Goal: Information Seeking & Learning: Learn about a topic

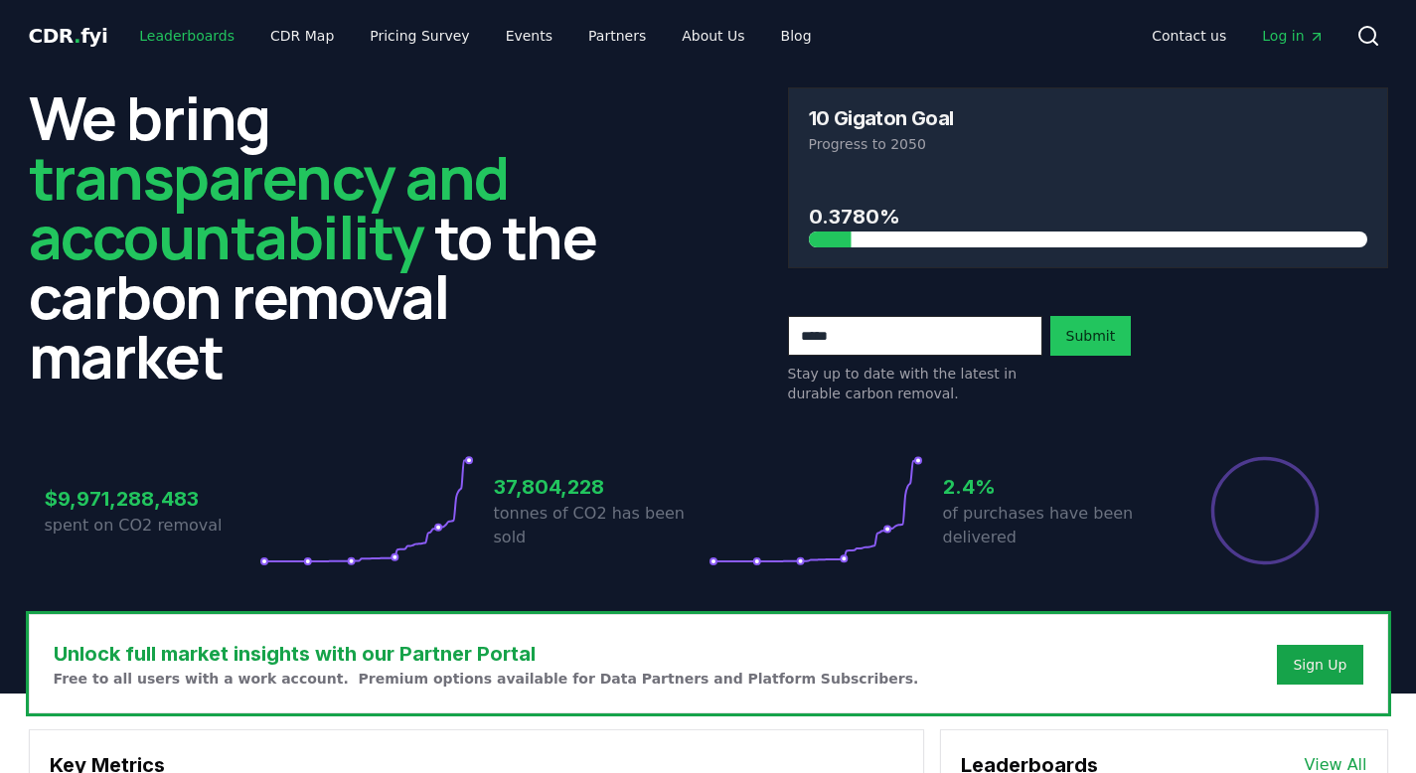
click at [198, 35] on link "Leaderboards" at bounding box center [186, 36] width 127 height 36
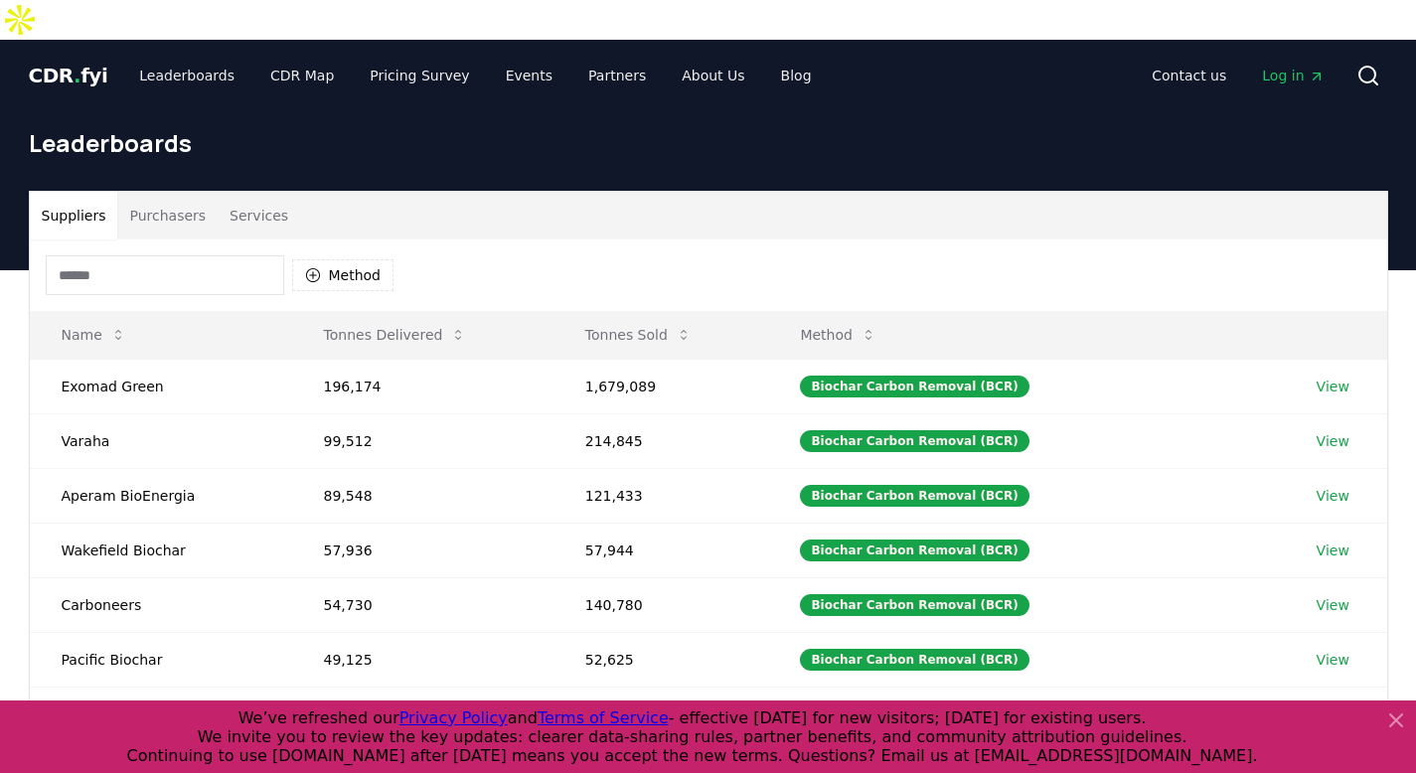
click at [160, 192] on button "Purchasers" at bounding box center [167, 216] width 100 height 48
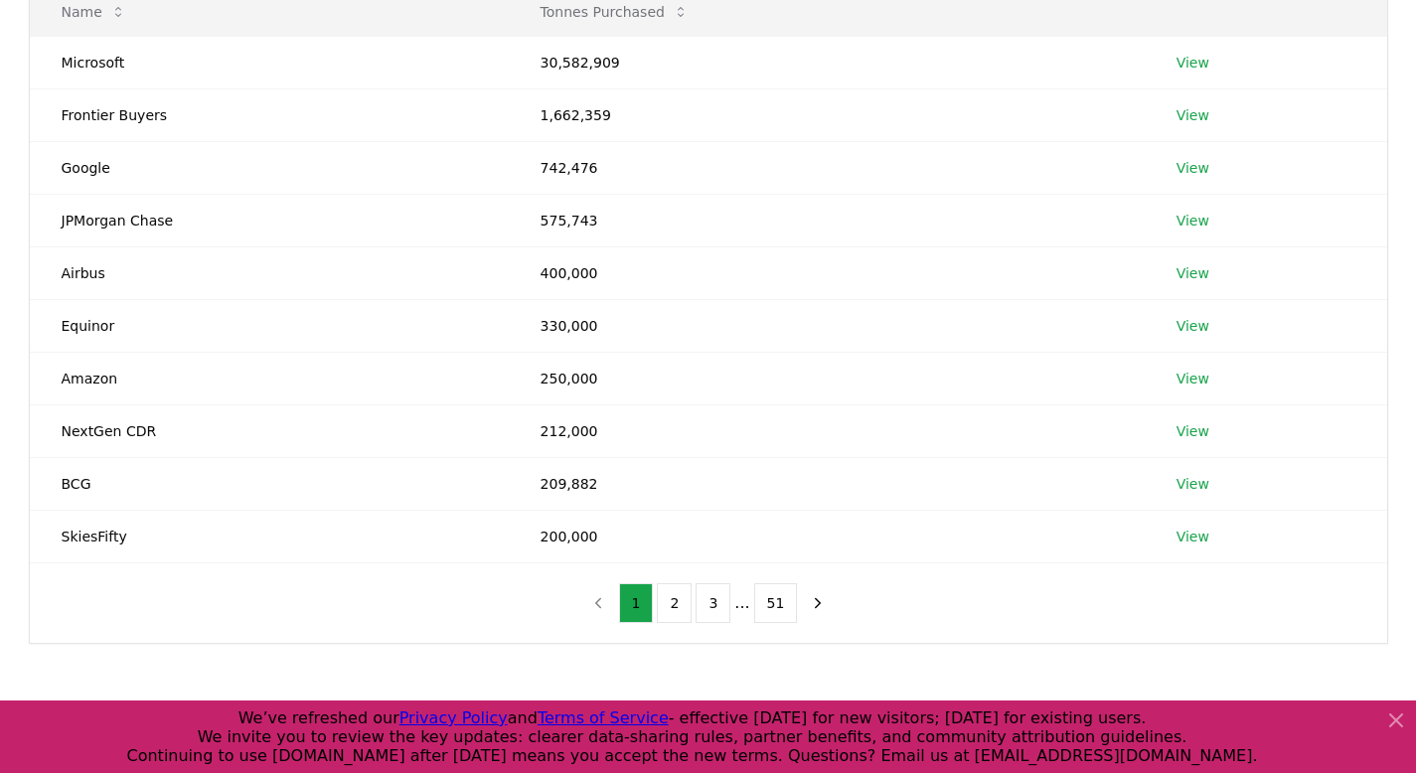
scroll to position [340, 0]
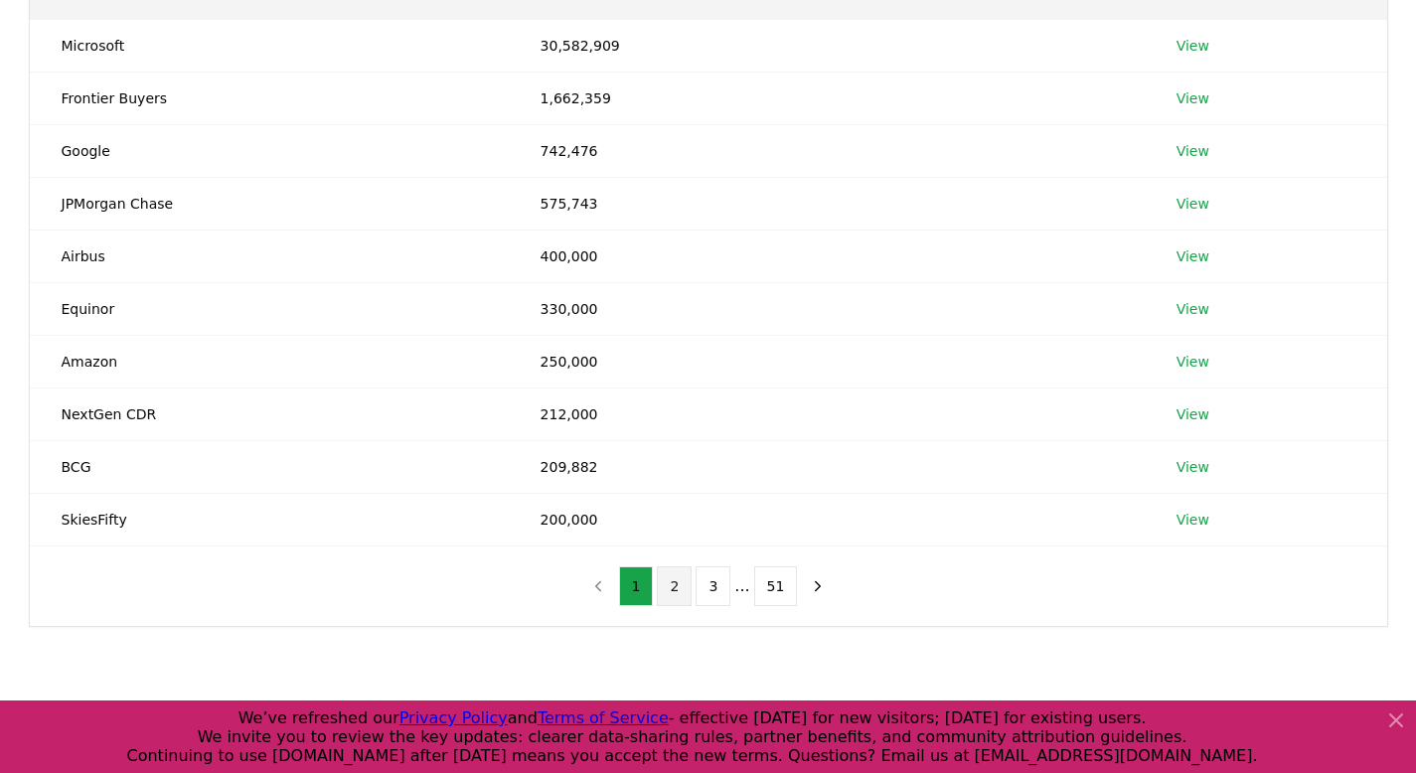
click at [676, 566] on button "2" at bounding box center [674, 586] width 35 height 40
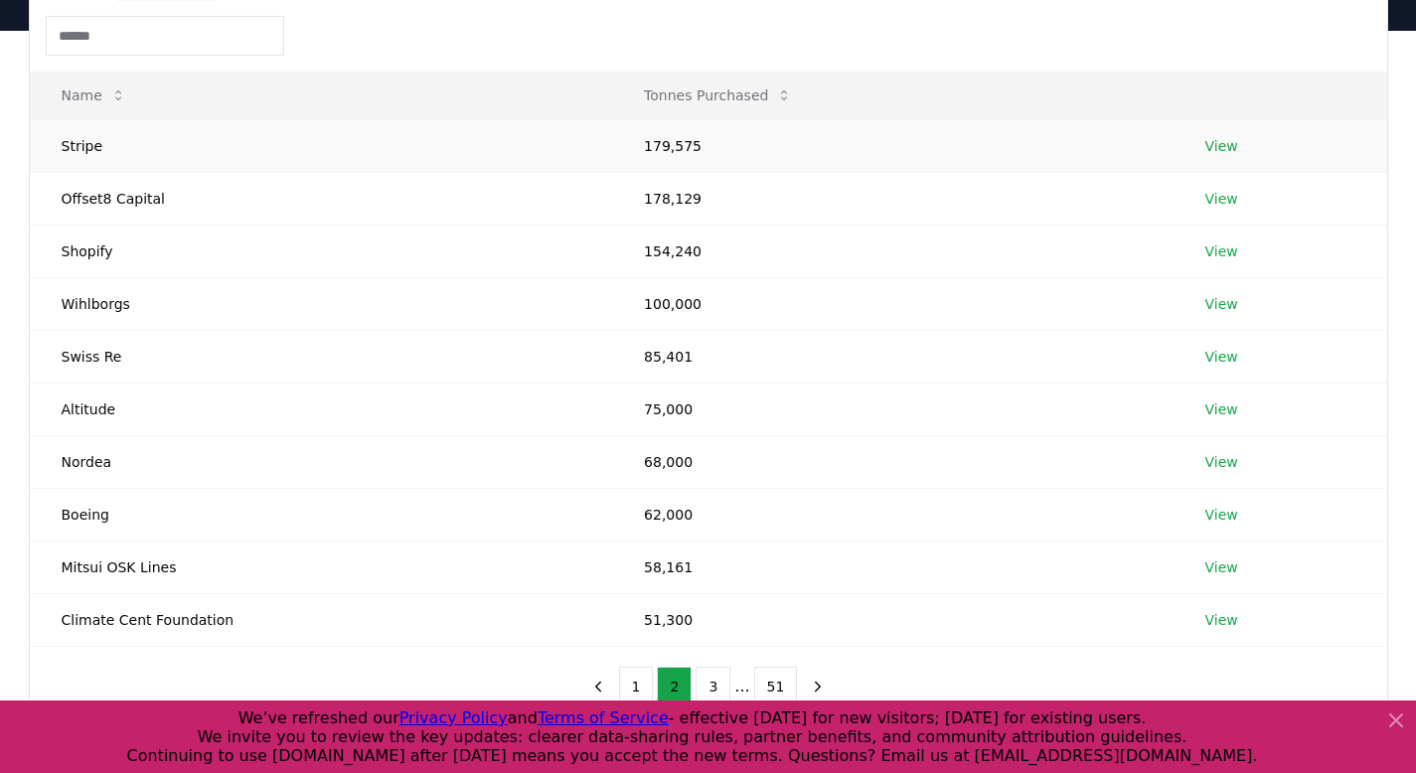
scroll to position [259, 0]
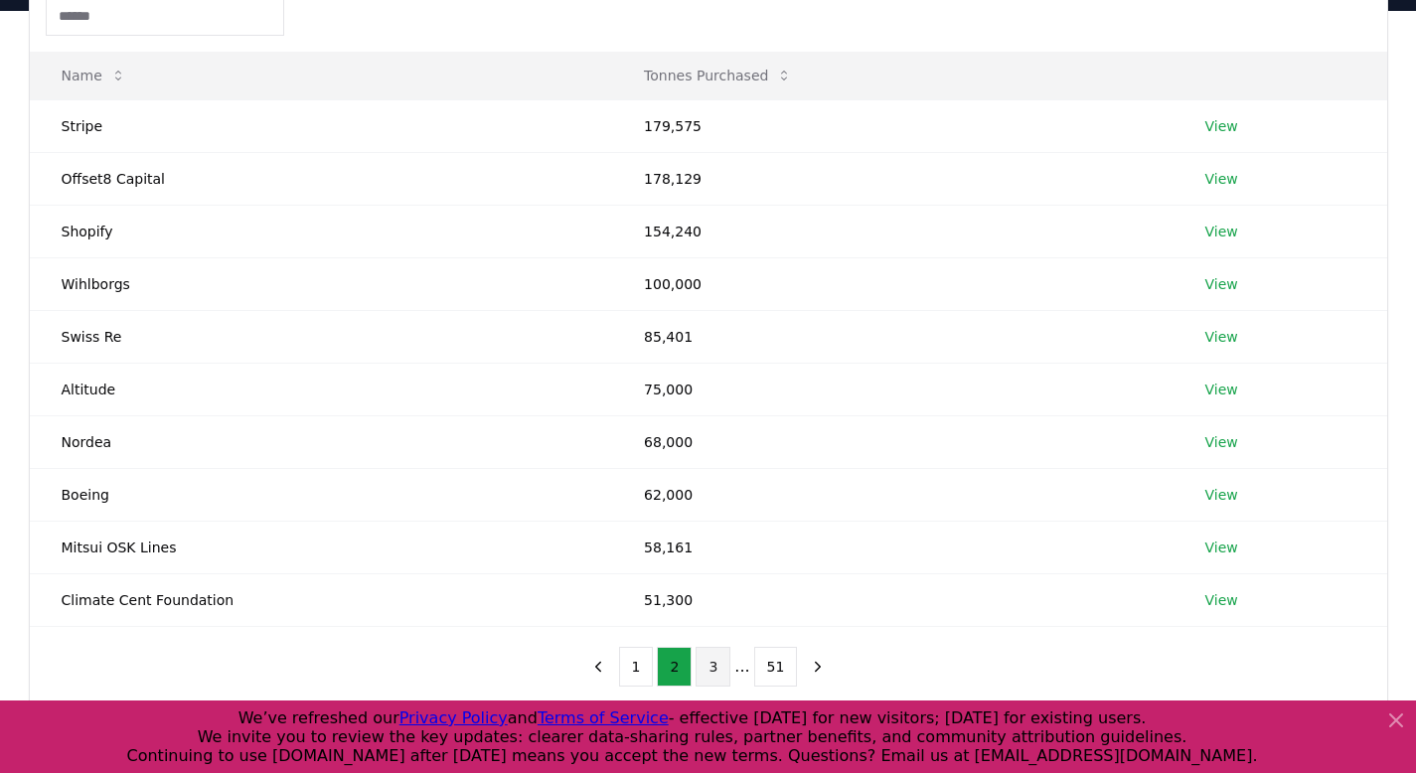
click at [718, 647] on button "3" at bounding box center [712, 667] width 35 height 40
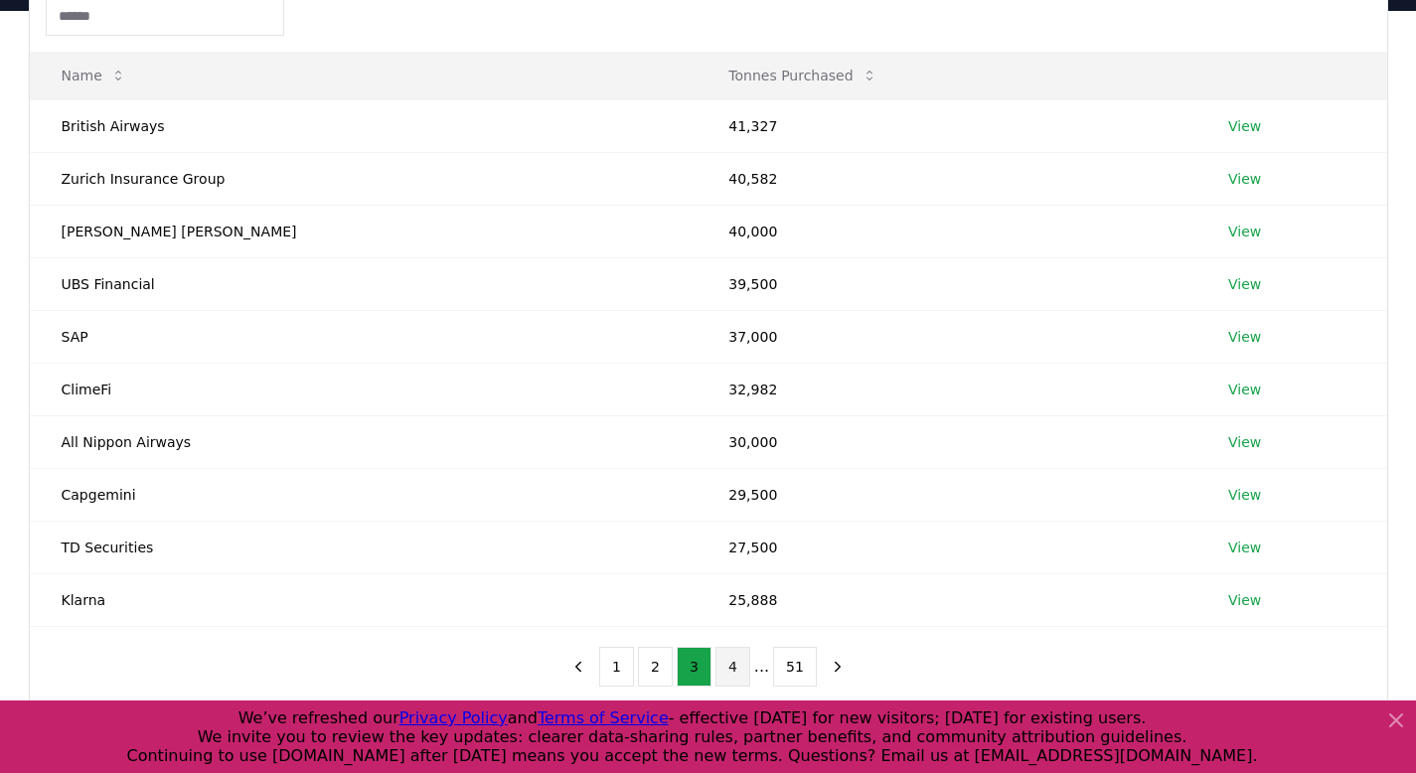
click at [740, 647] on button "4" at bounding box center [732, 667] width 35 height 40
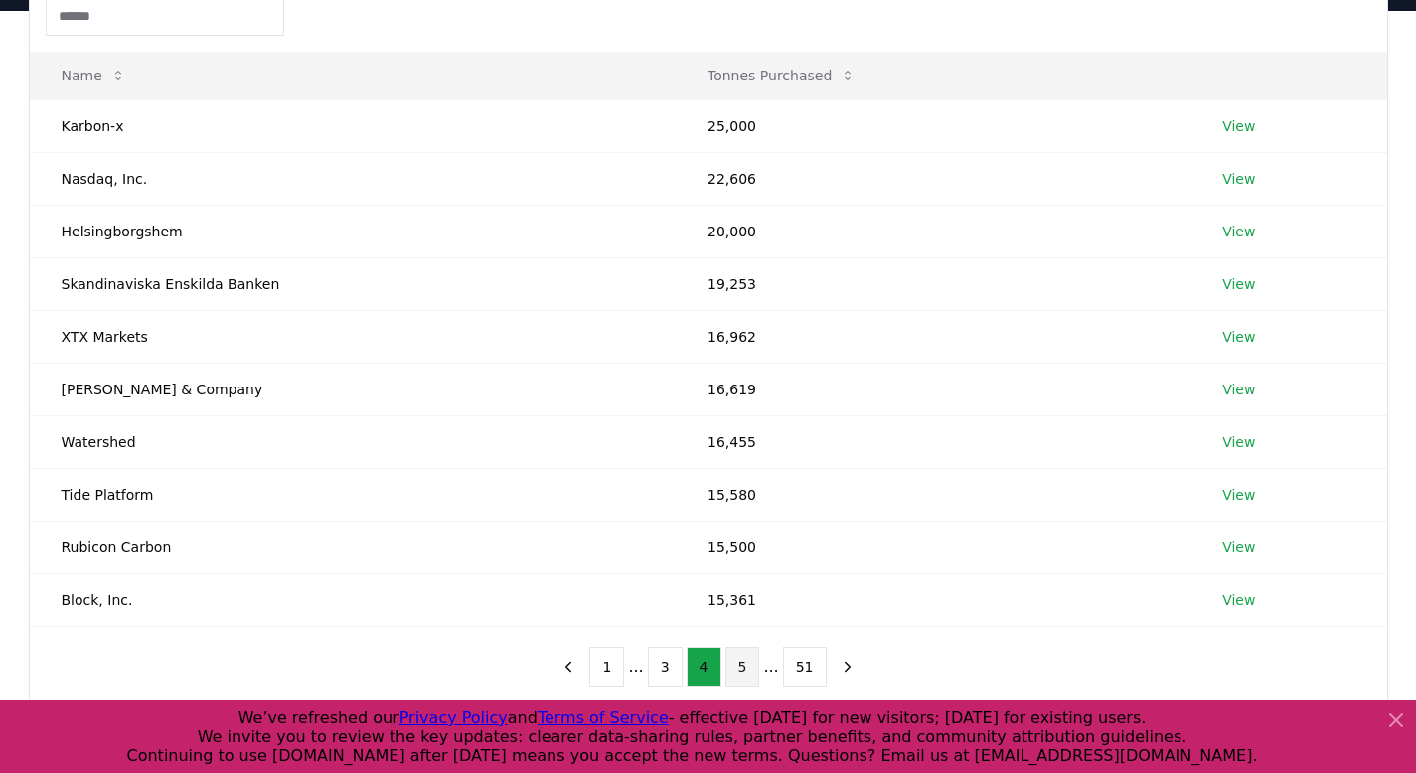
click at [750, 647] on button "5" at bounding box center [742, 667] width 35 height 40
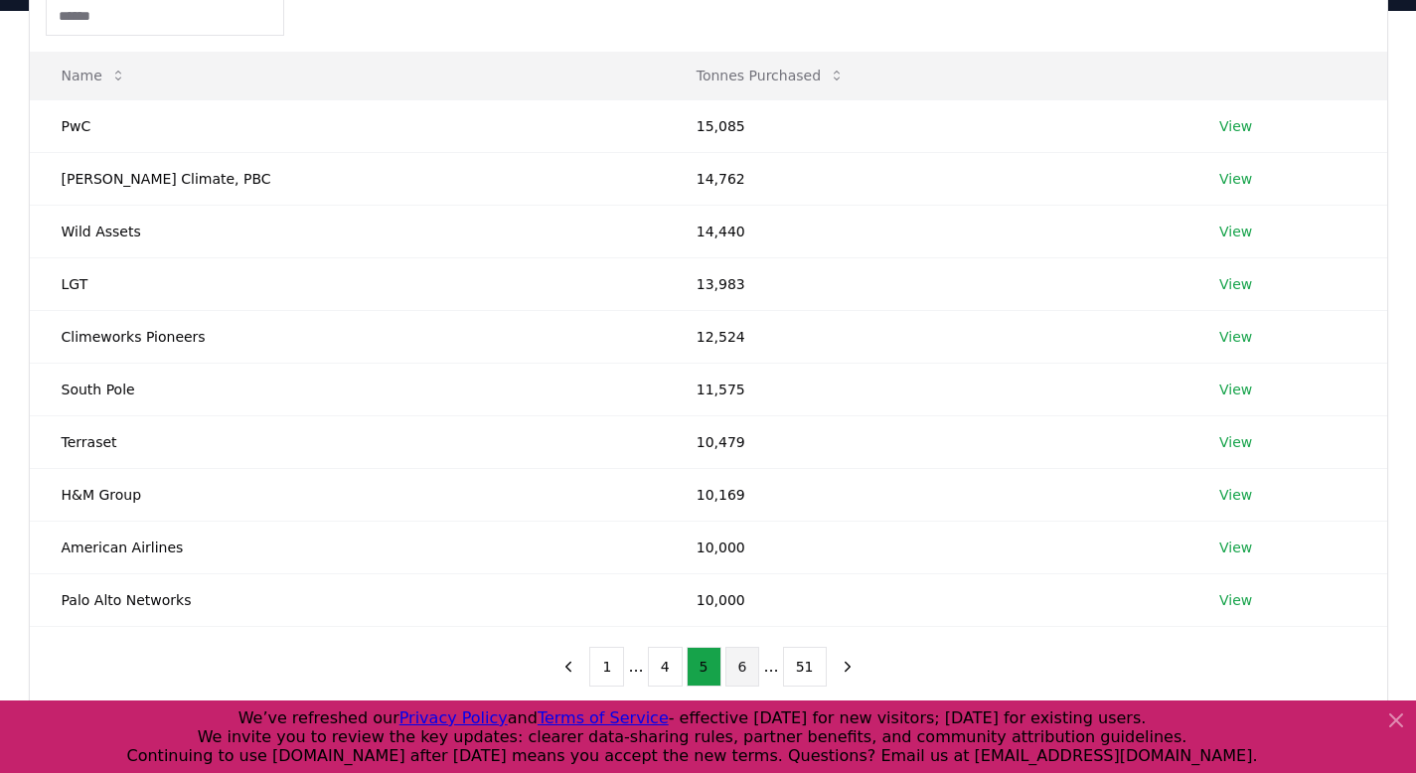
click at [743, 647] on button "6" at bounding box center [742, 667] width 35 height 40
click at [741, 647] on button "7" at bounding box center [742, 667] width 35 height 40
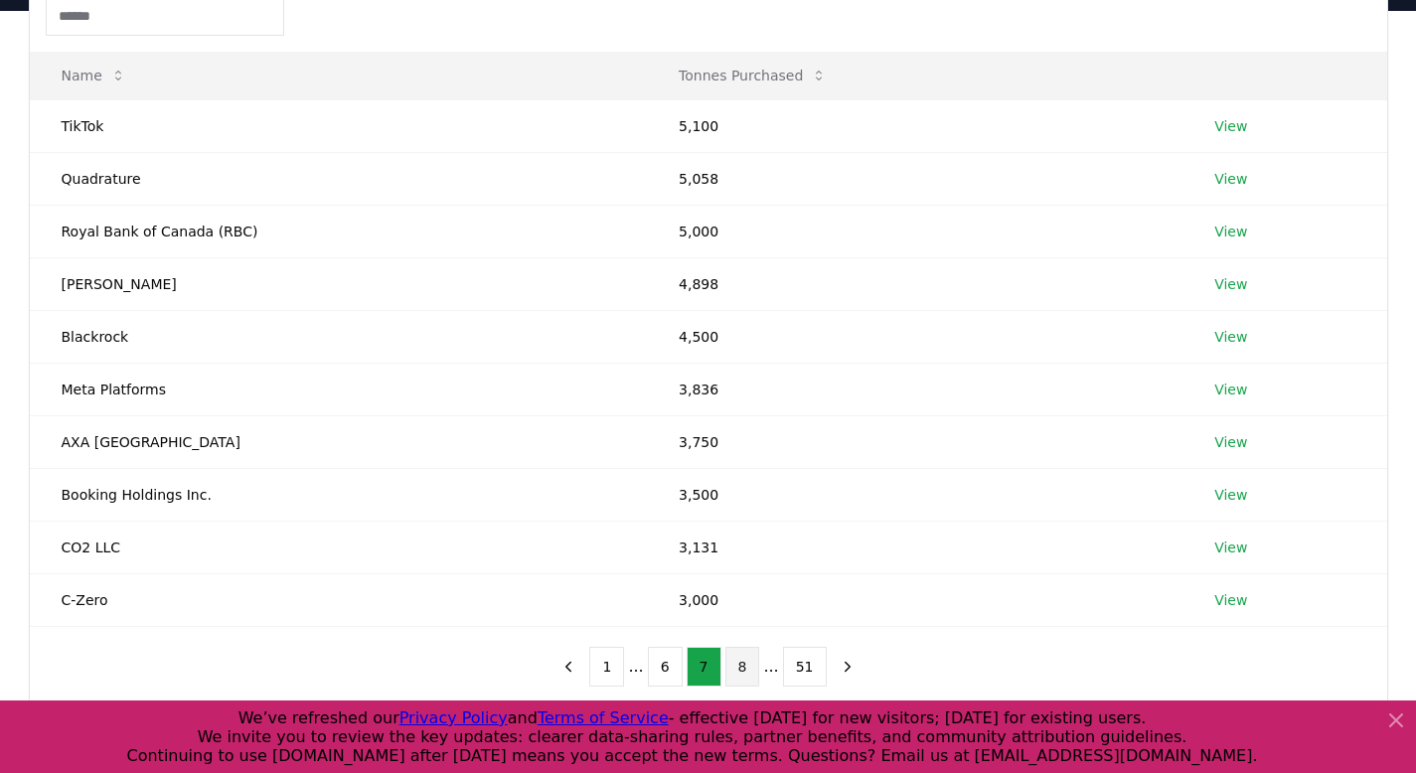
click at [737, 647] on button "8" at bounding box center [742, 667] width 35 height 40
